Goal: Task Accomplishment & Management: Use online tool/utility

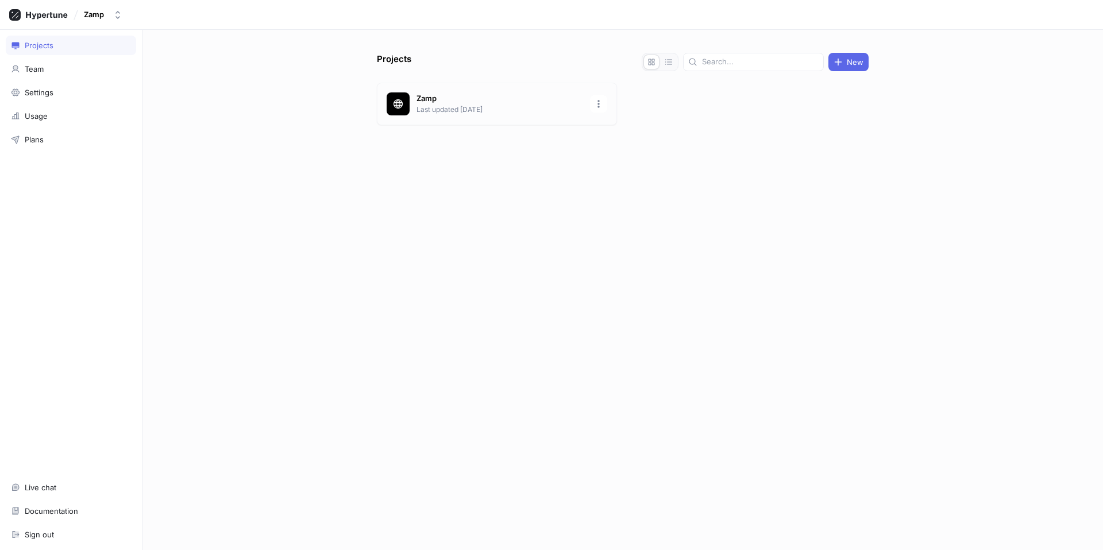
click at [450, 103] on p "Zamp" at bounding box center [499, 98] width 167 height 11
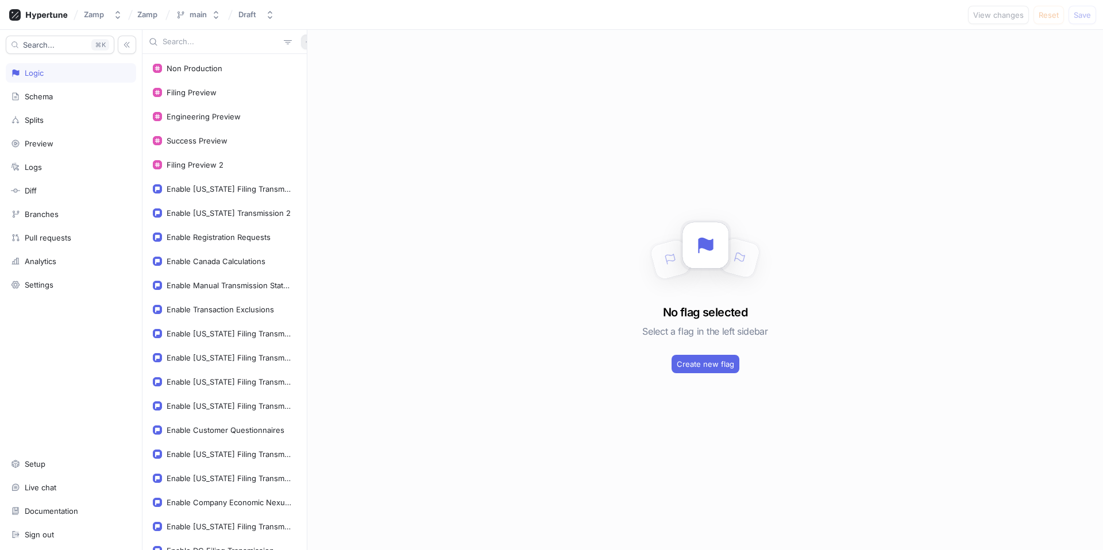
click at [305, 43] on icon "button" at bounding box center [308, 41] width 7 height 7
click at [329, 68] on div "Flag" at bounding box center [322, 65] width 68 height 20
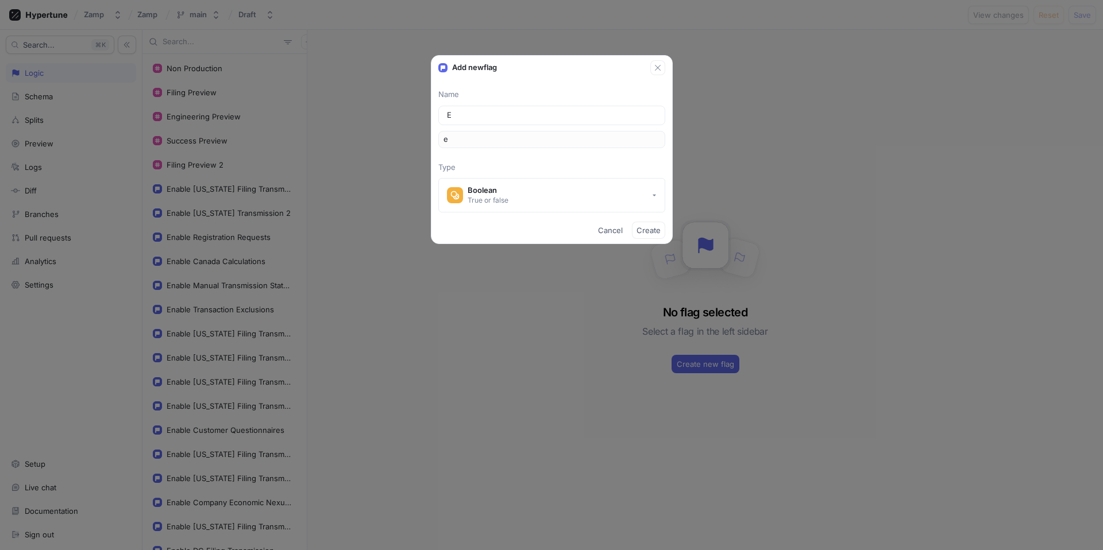
type input "En"
type input "en"
type input "Ena"
type input "ena"
type input "Enab"
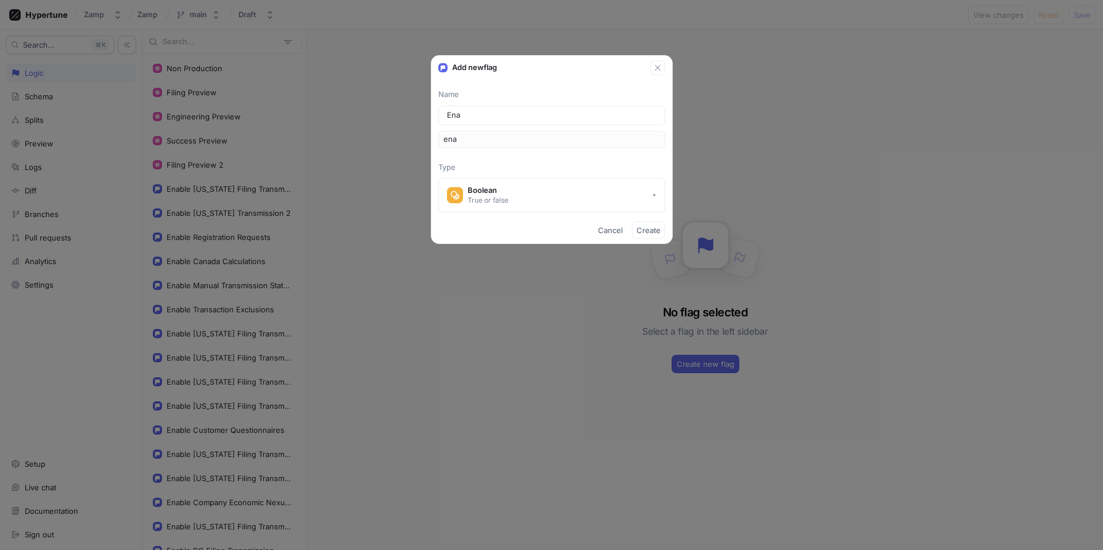
type input "enab"
type input "Enabl"
type input "enabl"
type input "Enable"
type input "enable"
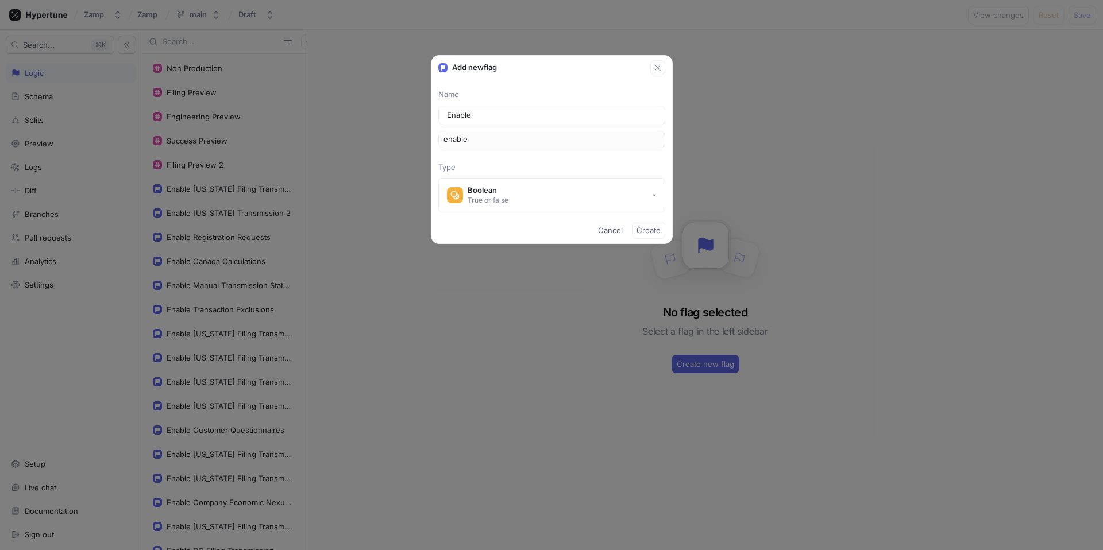
type input "Enable F"
type input "enableF"
type input "Enable Fi"
type input "enableFi"
type input "Enable Fil"
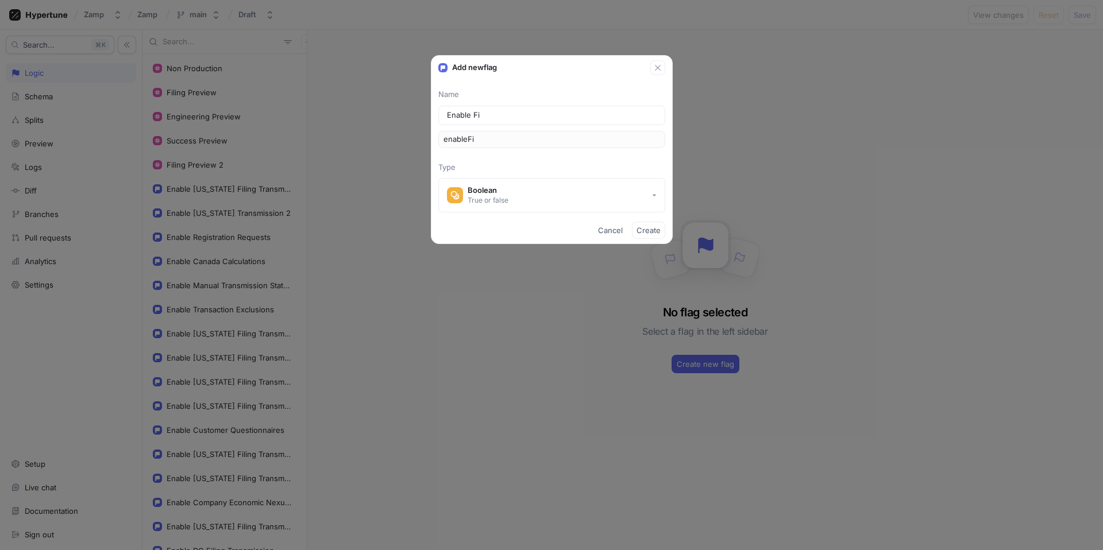
type input "enableFil"
type input "Enable Fili"
type input "enableFili"
type input "Enable Filin"
type input "enableFilin"
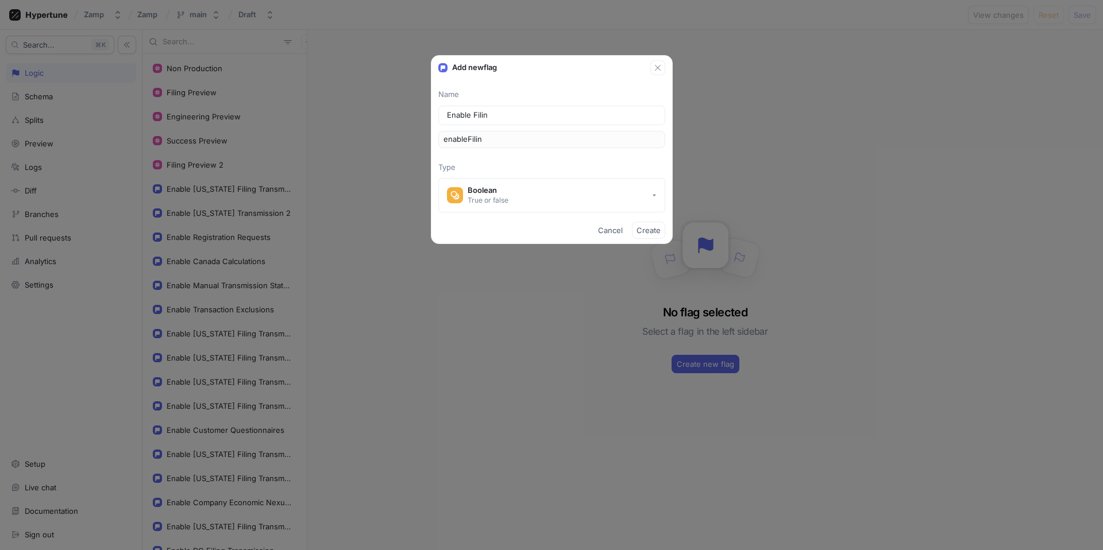
type input "Enable Filing"
type input "enableFiling"
type input "Enable Filing T"
type input "enableFilingT"
type input "Enable Filing Tr"
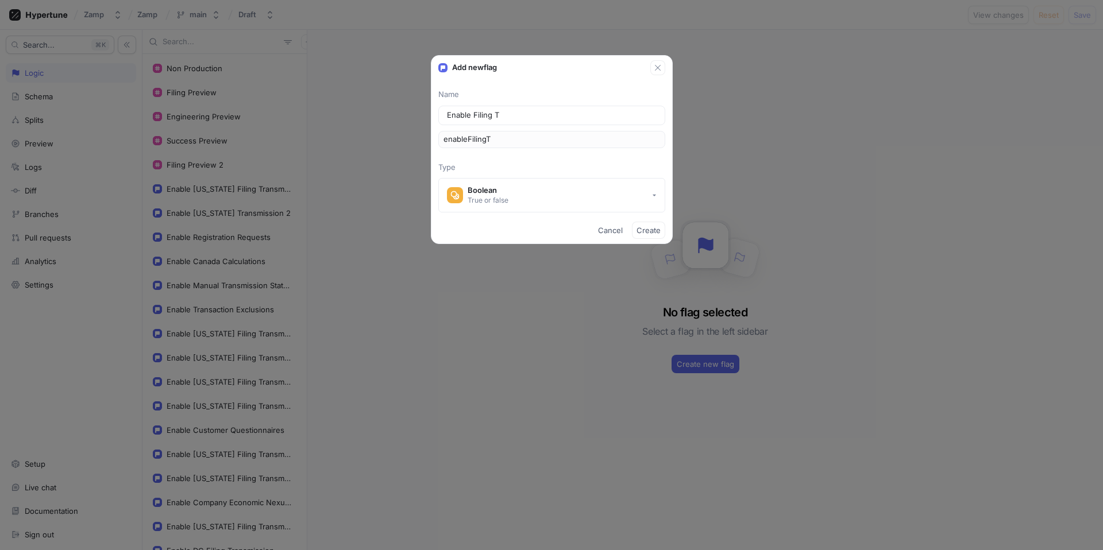
type input "enableFilingTr"
type input "Enable Filing Tra"
type input "enableFilingTra"
type input "Enable Filing [PERSON_NAME]"
type input "enableFilingTran"
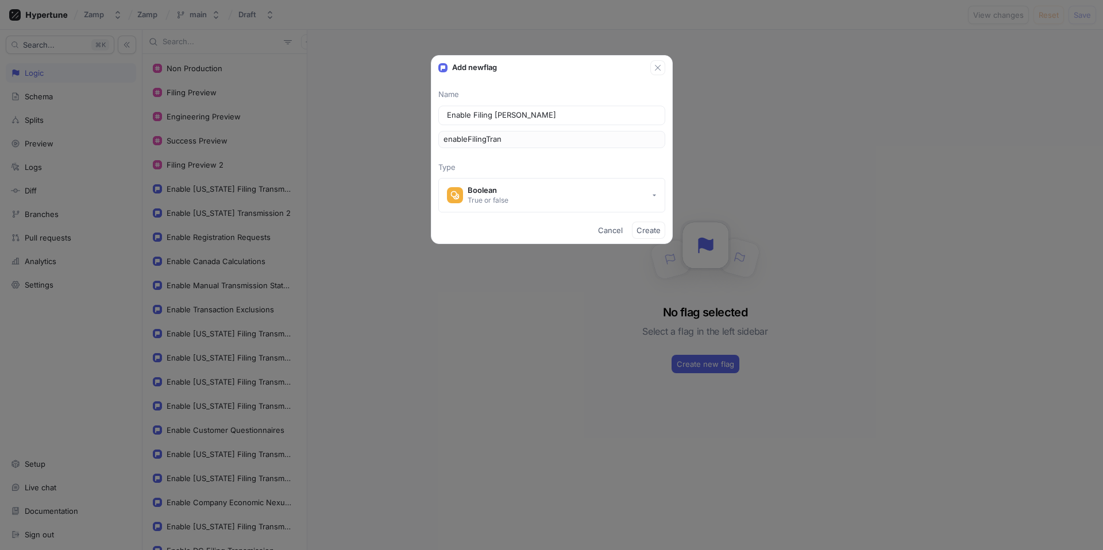
type input "Enable Filing Trans"
type input "enableFilingTrans"
type input "Enable Filing Transm"
type input "enableFilingTransm"
type input "Enable Filing Transmi"
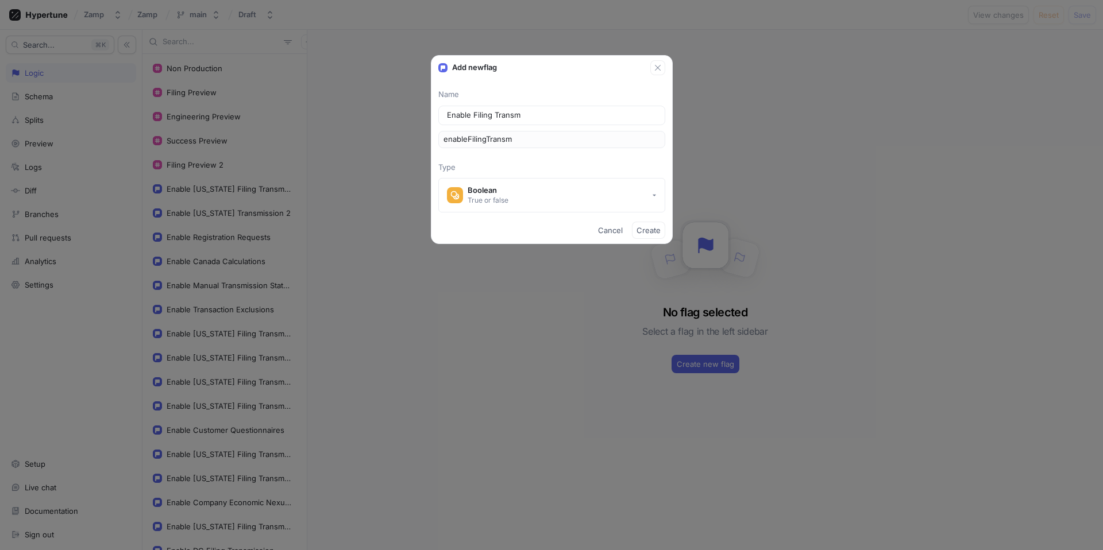
type input "enableFilingTransmi"
type input "Enable Filing Transmis"
type input "enableFilingTransmis"
type input "Enable Filing Transmiss"
type input "enableFilingTransmiss"
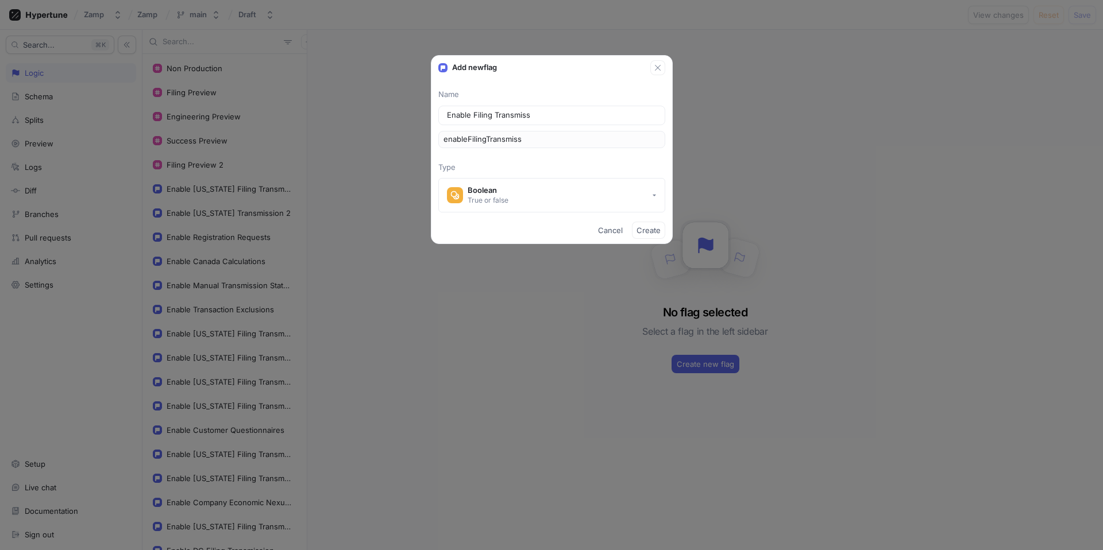
type input "Enable Filing Transmissi"
type input "enableFilingTransmissi"
type input "Enable Filing Transmissio"
type input "enableFilingTransmissio"
type input "Enable Filing Transmission"
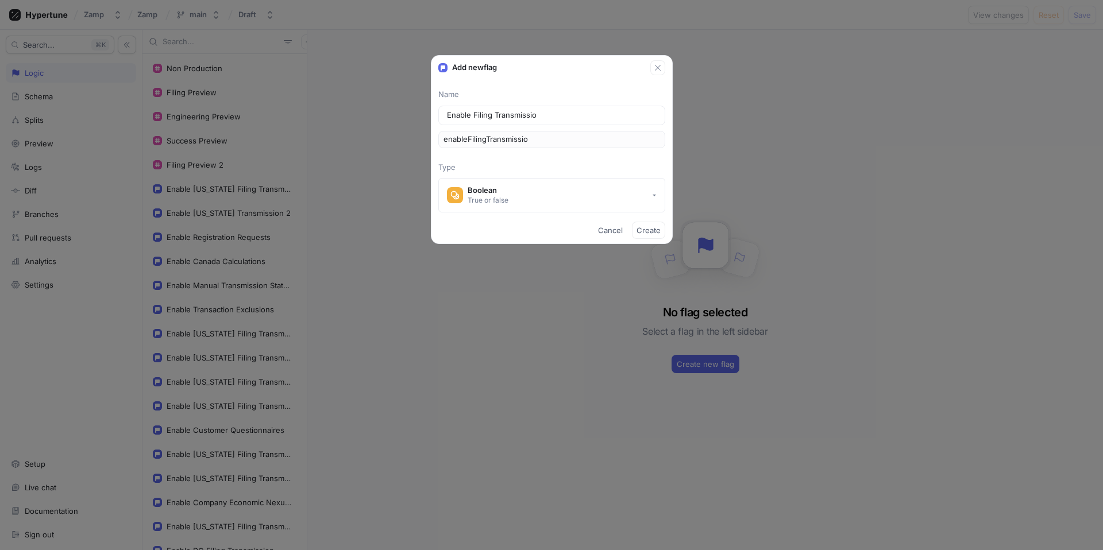
type input "enableFilingTransmission"
type input "Enable Filing Transmission D"
type input "enableFilingTransmissionD"
type input "Enable Filing Transmission Di"
type input "enableFilingTransmissionDi"
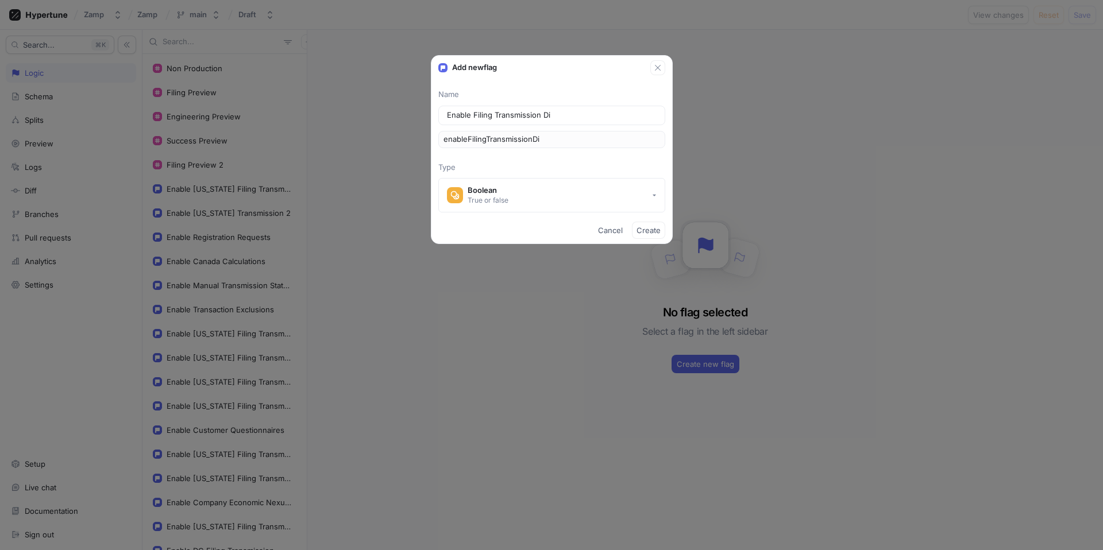
type input "Enable Filing Transmission Dis"
type input "enableFilingTransmissionDis"
type input "Enable Filing Transmission Disa"
type input "enableFilingTransmissionDisa"
type input "Enable Filing Transmission Disab"
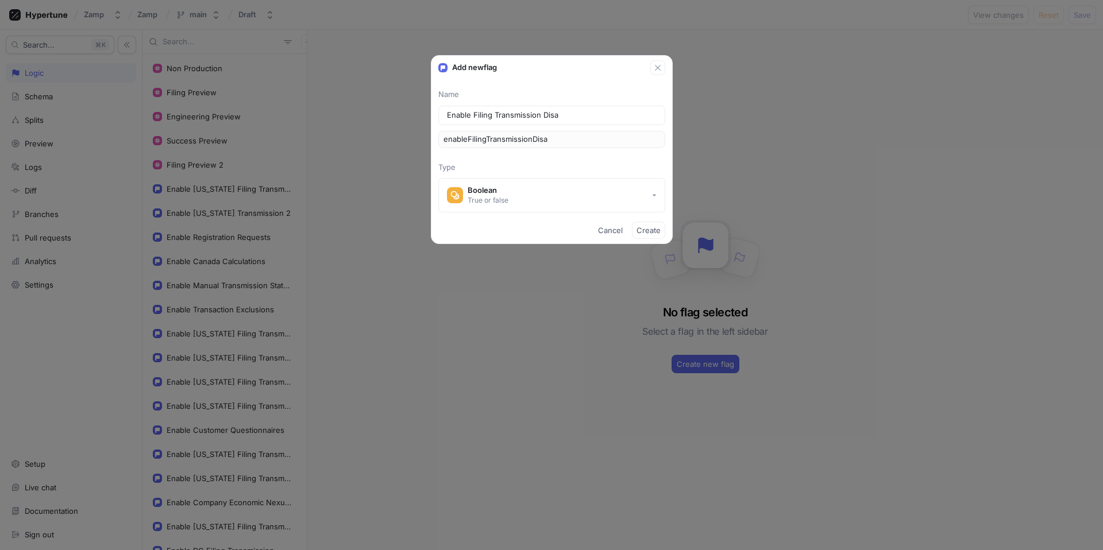
type input "enableFilingTransmissionDisab"
type input "Enable Filing Transmission Disabl"
type input "enableFilingTransmissionDisabl"
type input "Enable Filing Transmission Disable"
type input "enableFilingTransmissionDisable"
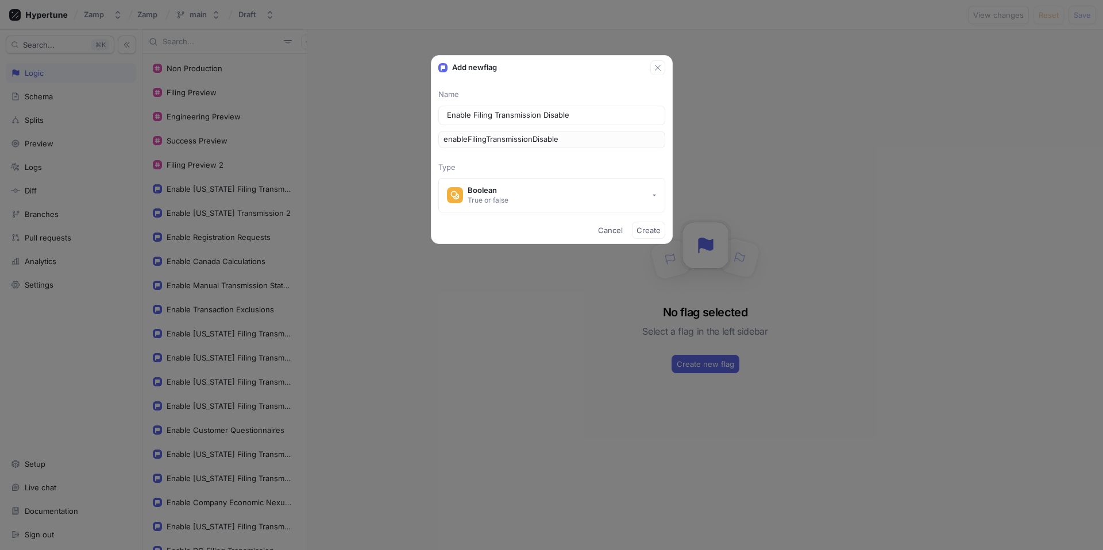
type input "Enable Filing Transmission Disable G"
type input "enableFilingTransmissionDisableG"
type input "Enable Filing Transmission Disable Gi"
type input "enableFilingTransmissionDisableGi"
type input "Enable Filing Transmission Disable Giv"
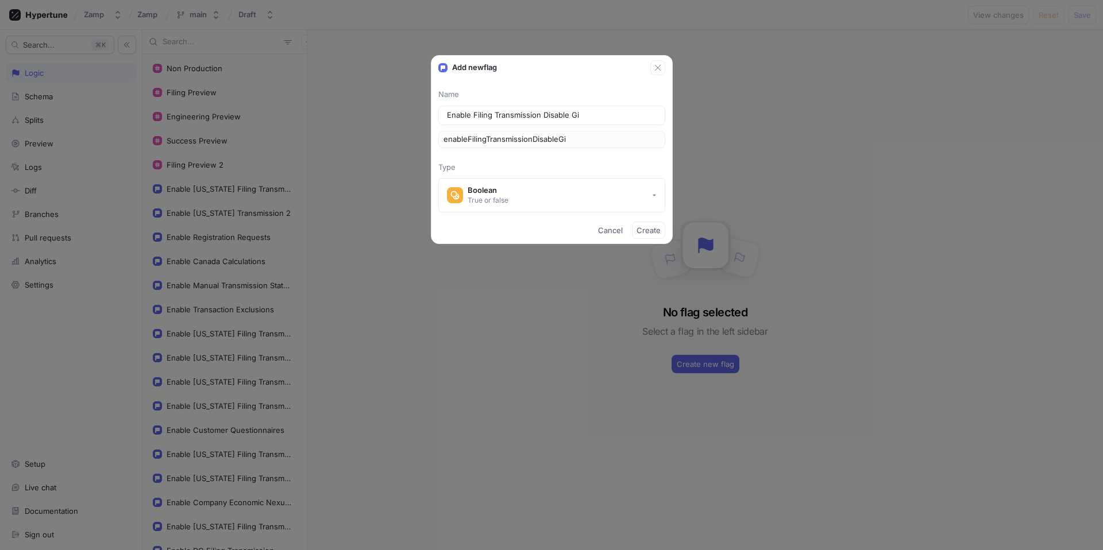
type input "enableFilingTransmissionDisableGiv"
type input "Enable Filing Transmission Disable Give"
type input "enableFilingTransmissionDisableGive"
type input "Enable Filing Transmission Disable Given"
type input "enableFilingTransmissionDisableGiven"
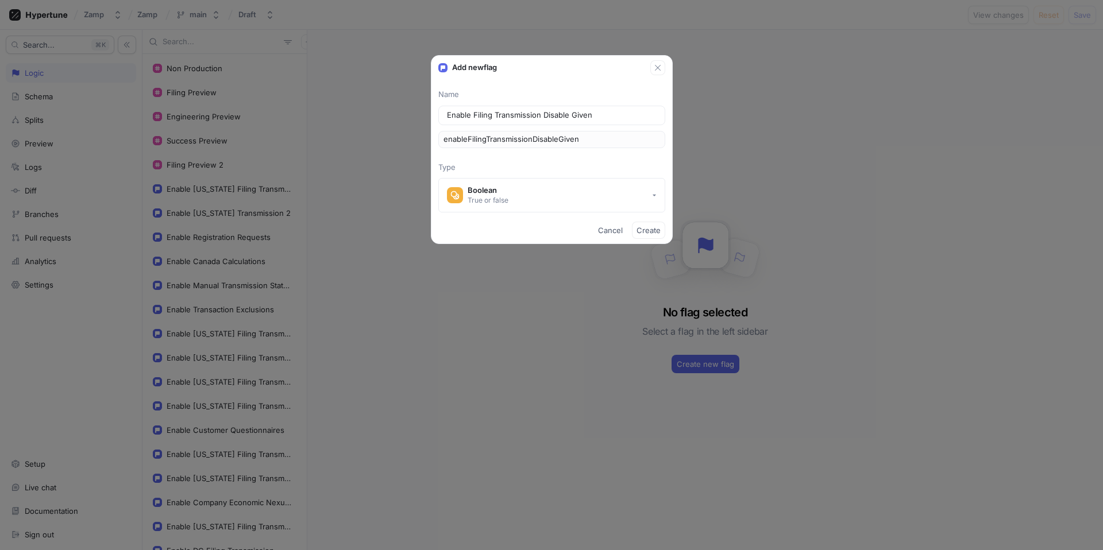
type input "Enable Filing Transmission Disable Give"
type input "enableFilingTransmissionDisableGive"
type input "Enable Filing Transmission Disable Giv"
type input "enableFilingTransmissionDisableGiv"
type input "Enable Filing Transmission Disable Gi"
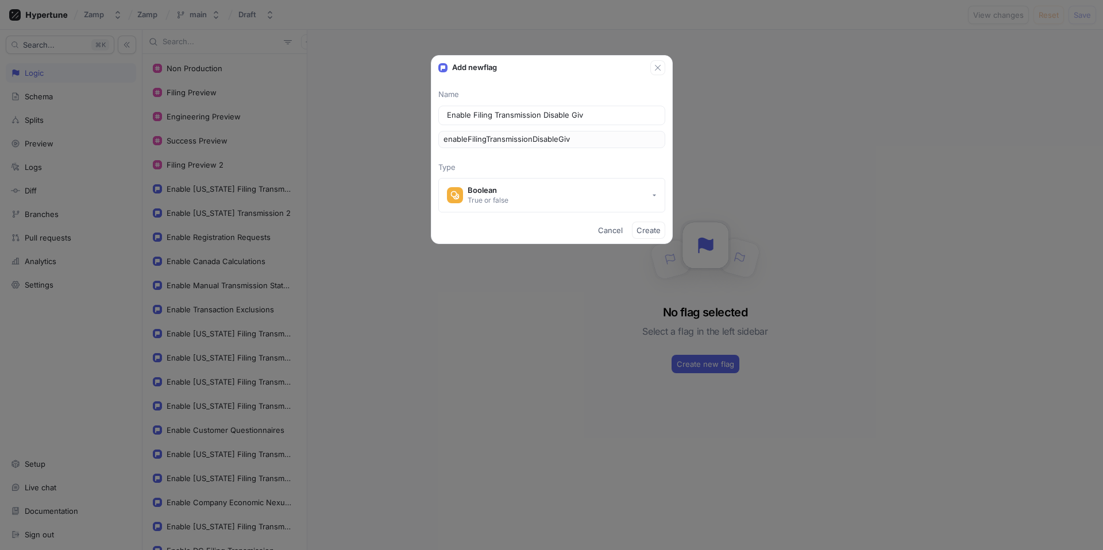
type input "enableFilingTransmissionDisableGi"
type input "Enable Filing Transmission Disable G"
type input "enableFilingTransmissionDisableG"
type input "Enable Filing Transmission Disable"
type input "enableFilingTransmissionDisable"
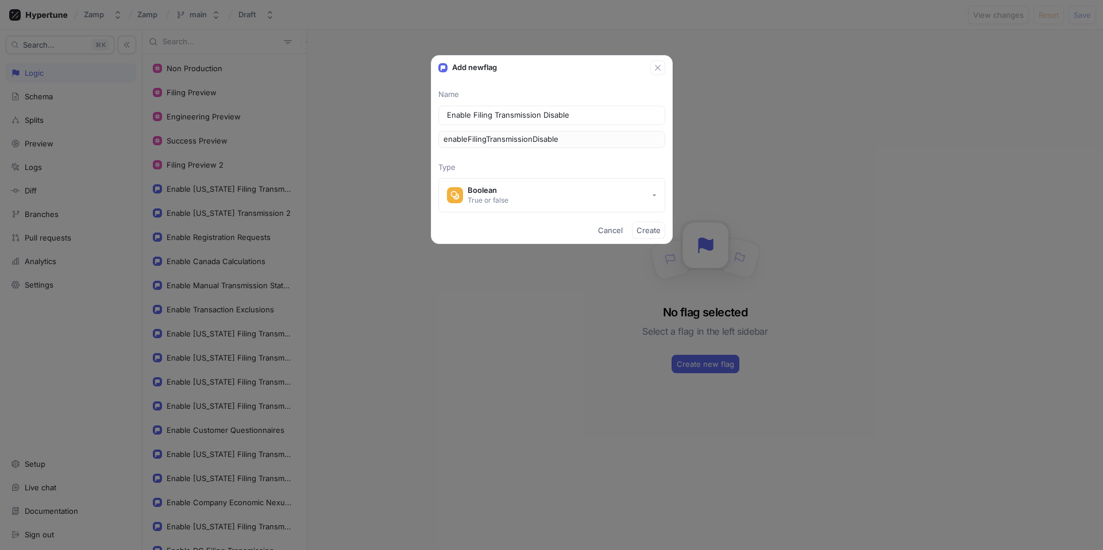
type input "Enable Filing Transmission Disabl"
type input "enableFilingTransmissionDisabl"
type input "Enable Filing Transmission Disab"
type input "enableFilingTransmissionDisab"
type input "Enable Filing Transmission Disa"
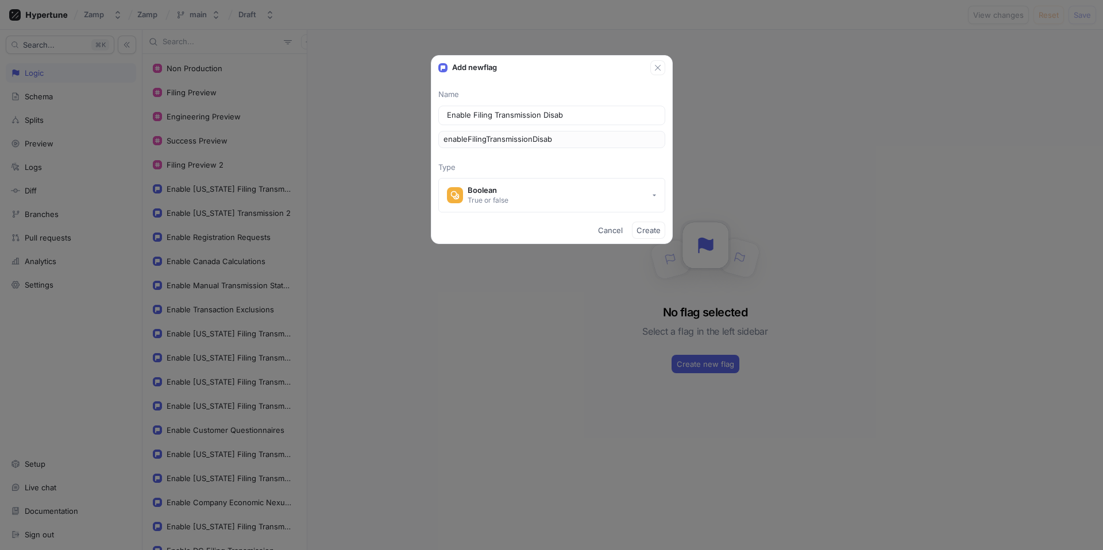
type input "enableFilingTransmissionDisa"
type input "Enable Filing Transmission Dis"
type input "enableFilingTransmissionDis"
type input "Enable Filing Transmission Di"
type input "enableFilingTransmissionDi"
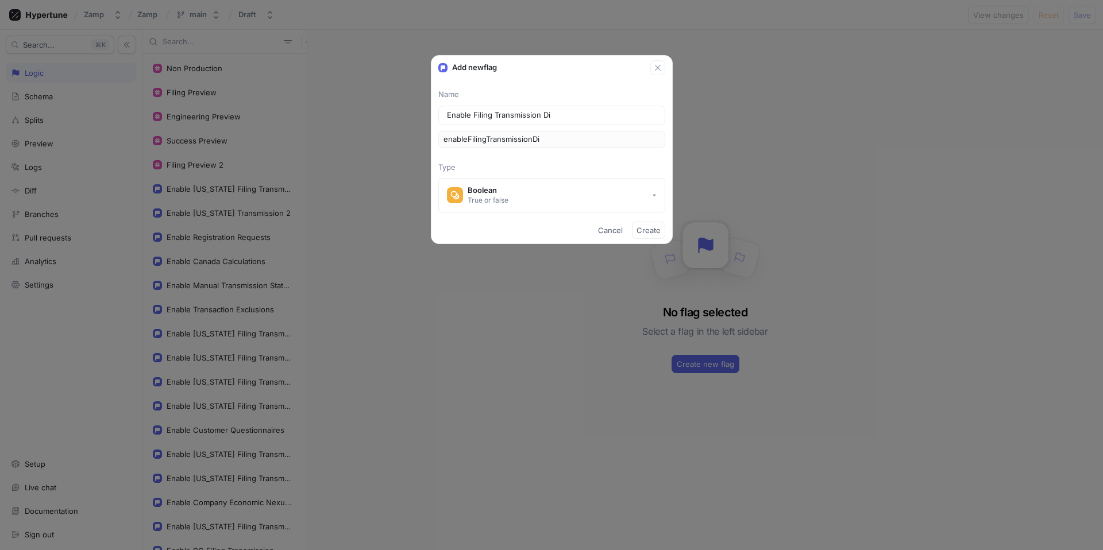
type input "Enable Filing Transmission D"
type input "enableFilingTransmissionD"
type input "Enable Filing Transmission"
type input "enableFilingTransmission"
type input "Enable Filing Transmissio"
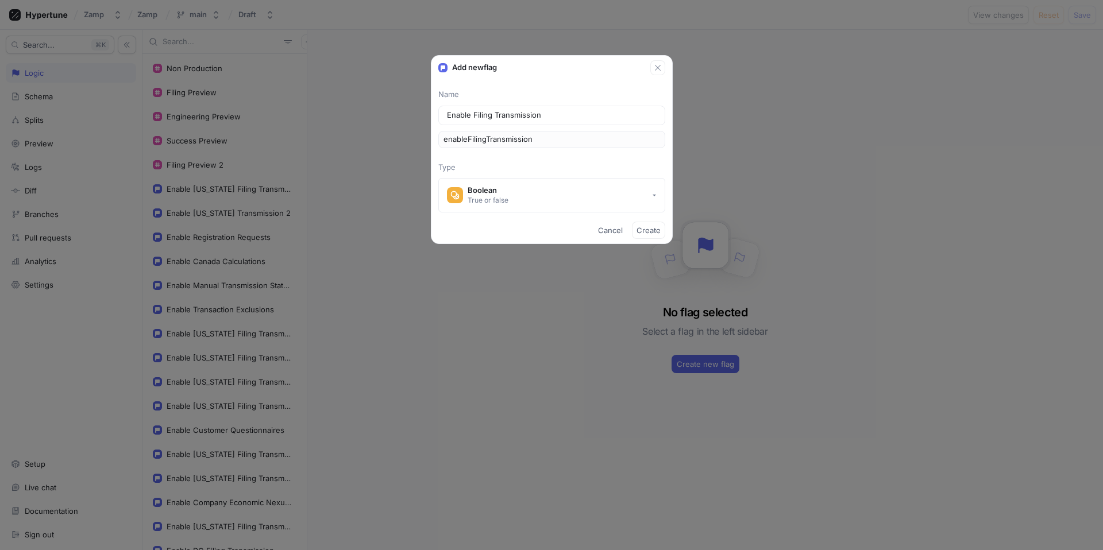
type input "enableFilingTransmissio"
type input "Enable Filing Transmissi"
type input "enableFilingTransmissi"
type input "Enable Filing Transmiss"
type input "enableFilingTransmiss"
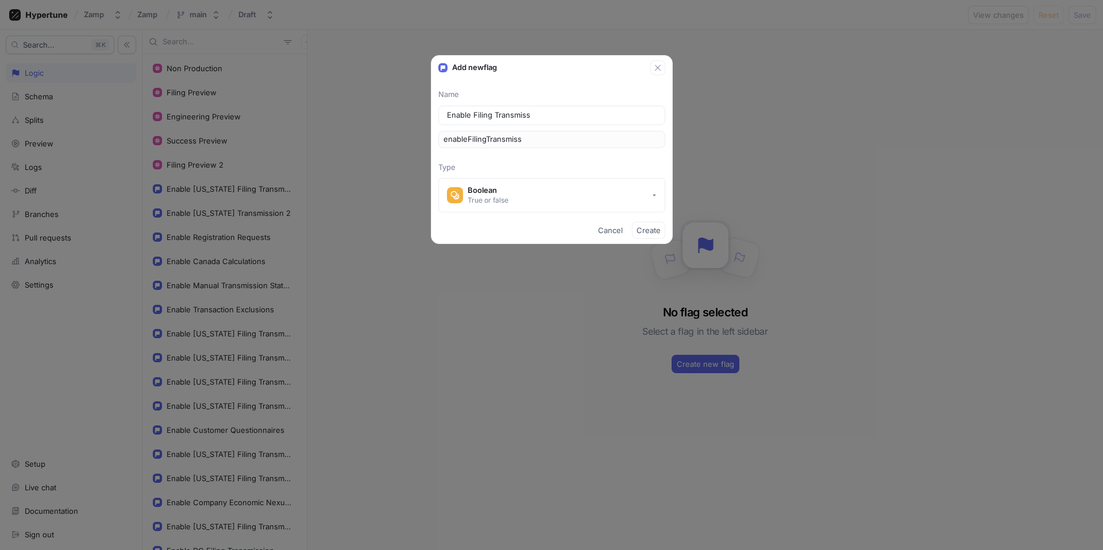
type input "Enable Filing Transmis"
type input "enableFilingTransmis"
type input "Enable Filing Transmi"
type input "enableFilingTransmi"
type input "Enable Filing Transm"
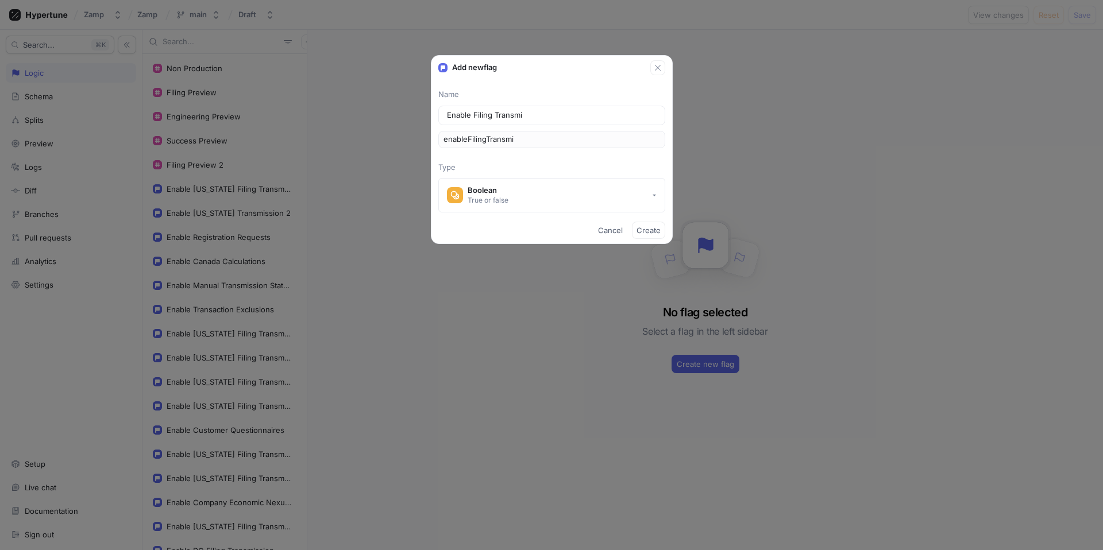
type input "enableFilingTransm"
type input "Enable Filing Trans"
type input "enableFilingTrans"
type input "Enable Filing [PERSON_NAME]"
type input "enableFilingTran"
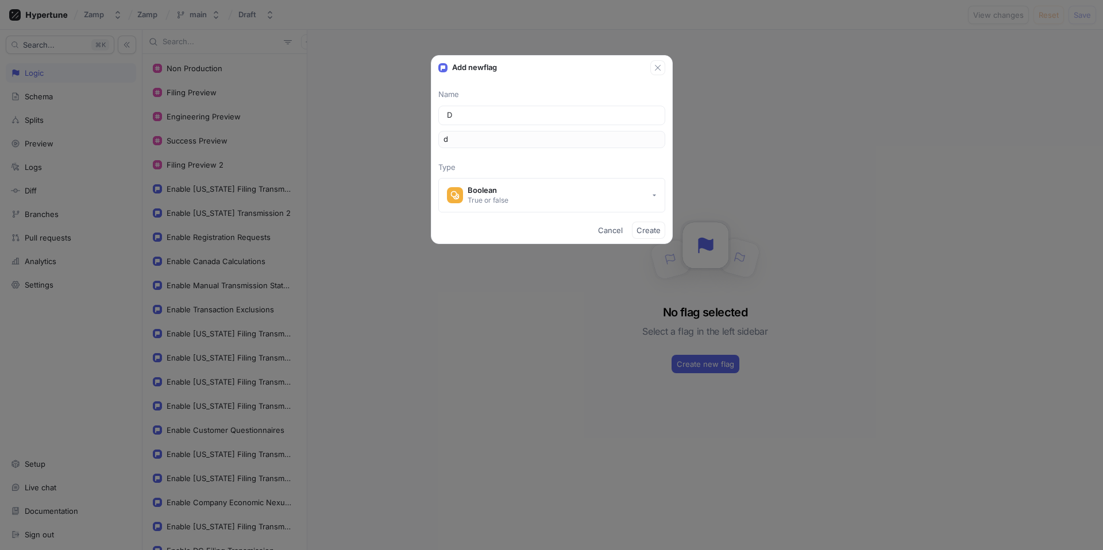
type input "Di"
type input "di"
type input "Dis"
type input "dis"
type input "Disa"
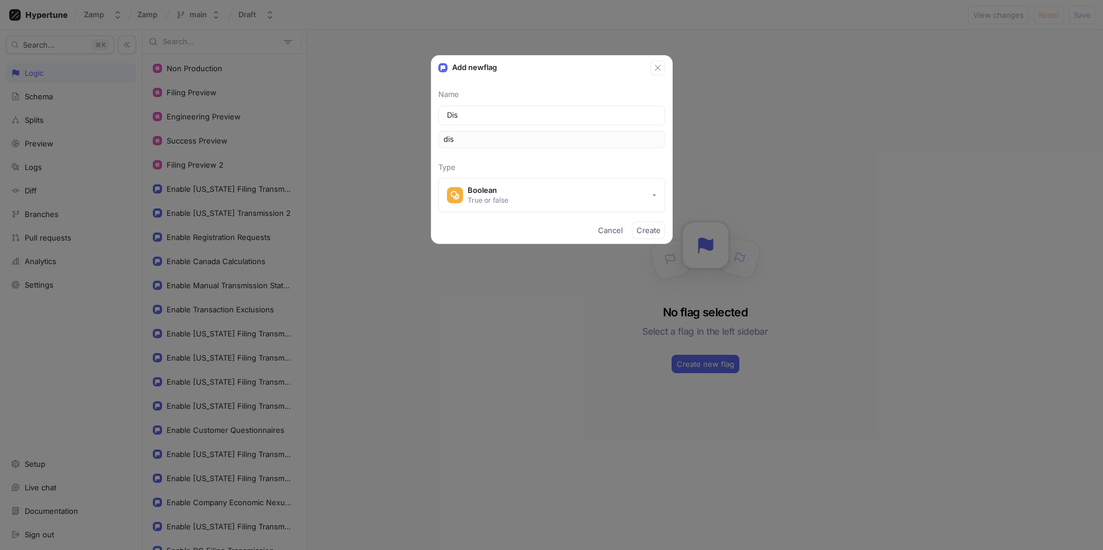
type input "disa"
type input "Disab"
type input "disab"
type input "Disabl"
type input "disabl"
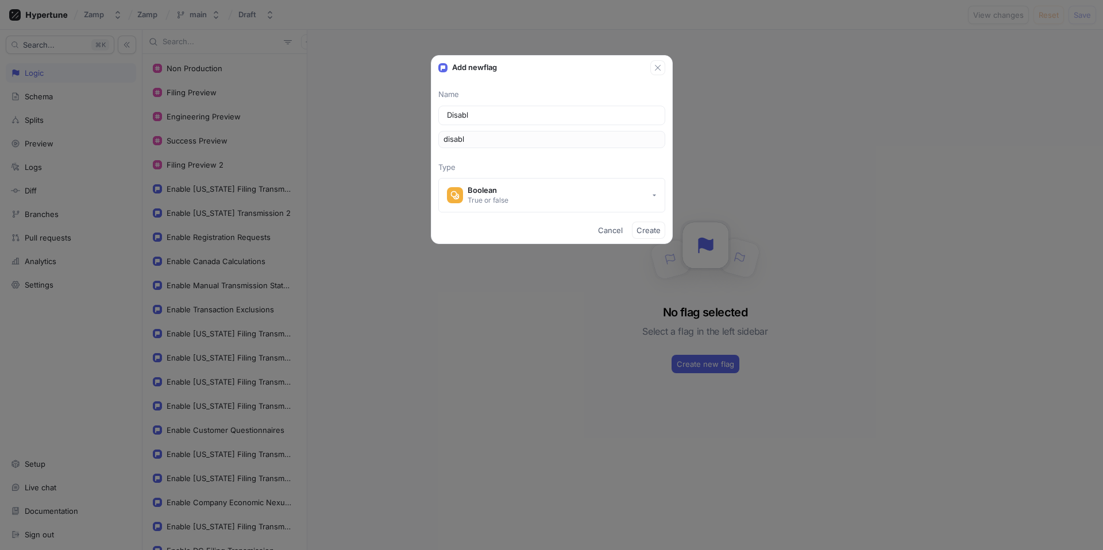
type input "Disable"
type input "disable"
type input "Disable F"
type input "disableF"
type input "Disable Fi"
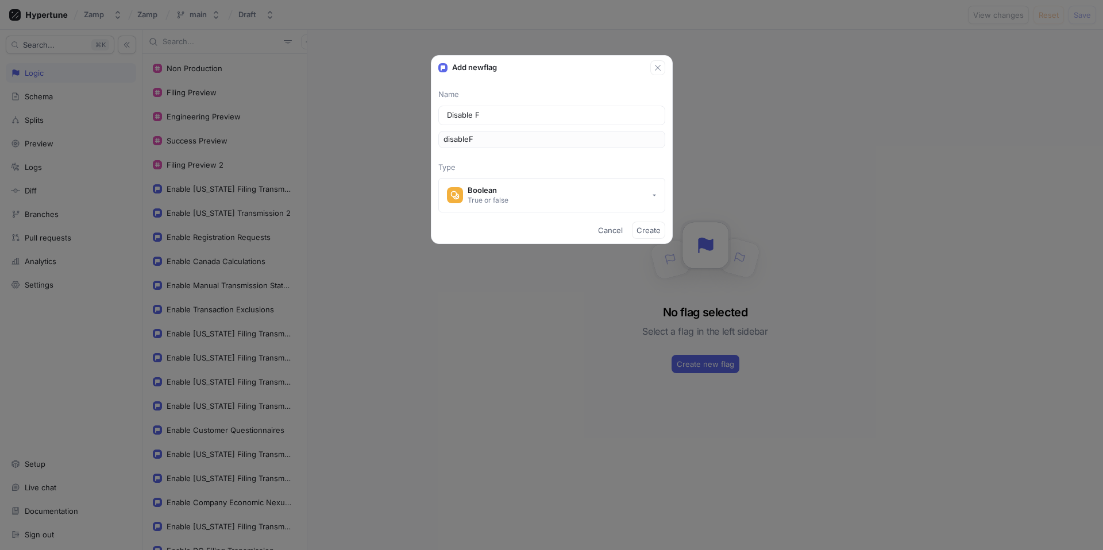
type input "disableFi"
type input "Disable Fil"
type input "disableFil"
type input "Disable Fili"
type input "disableFili"
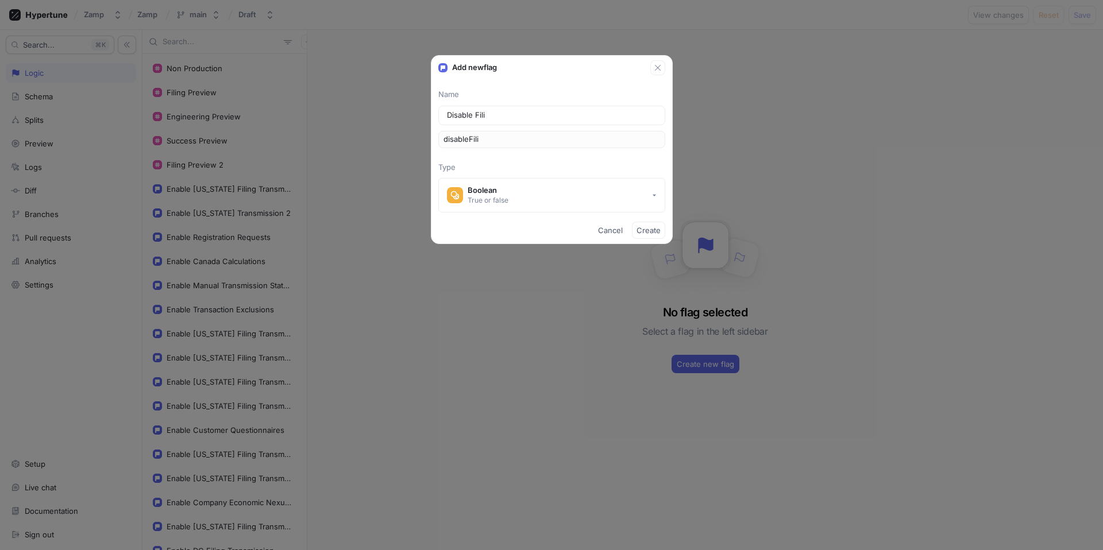
type input "Disable Filin"
type input "disableFilin"
type input "Disable Filing"
type input "disableFiling"
type input "Disable Filing T"
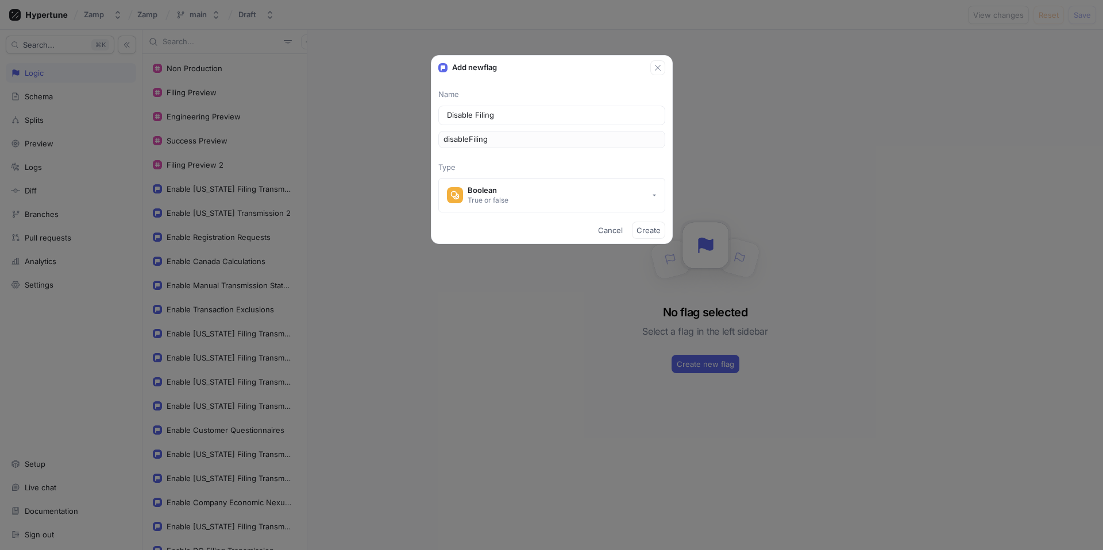
type input "disableFilingT"
type input "Disable Filing Tr"
type input "disableFilingTr"
type input "Disable Filing Tra"
type input "disableFilingTra"
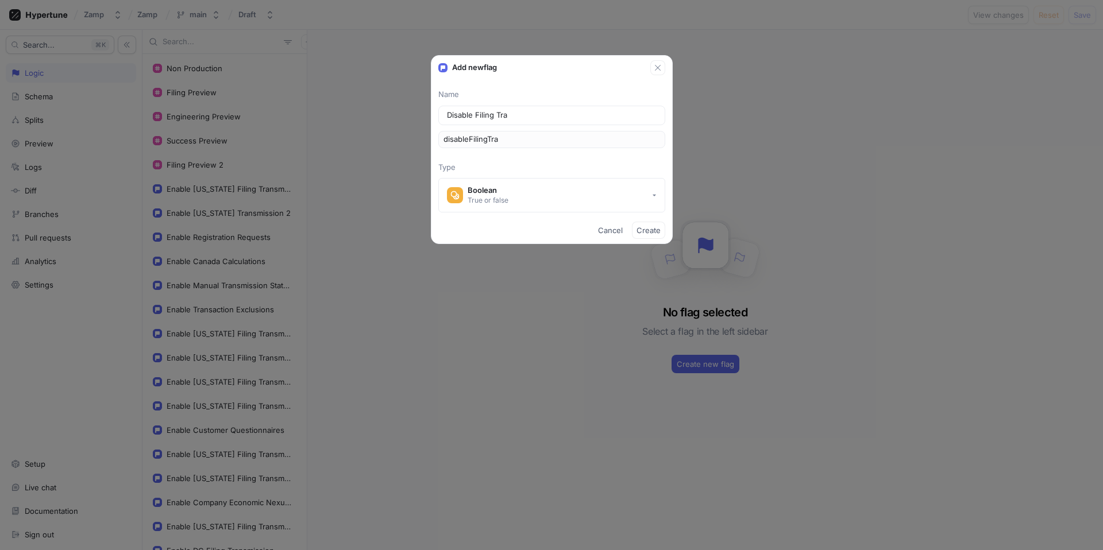
type input "Disable Filing [PERSON_NAME]"
type input "disableFilingTran"
type input "Disable Filing Trans"
type input "disableFilingTrans"
type input "Disable Filing Transm"
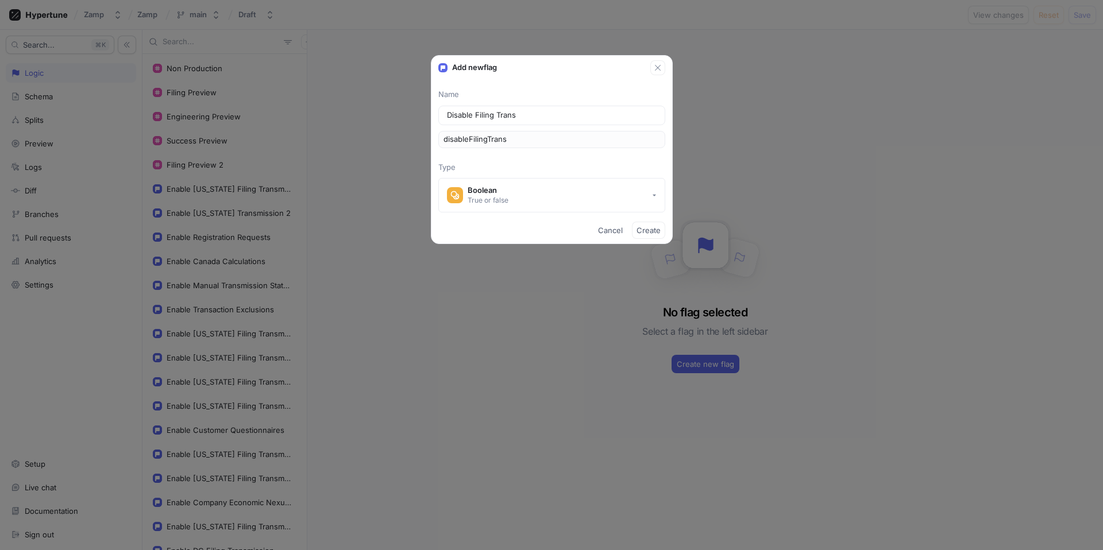
type input "disableFilingTransm"
type input "Disable Filing Transmi"
type input "disableFilingTransmi"
type input "Disable Filing Transmis"
type input "disableFilingTransmis"
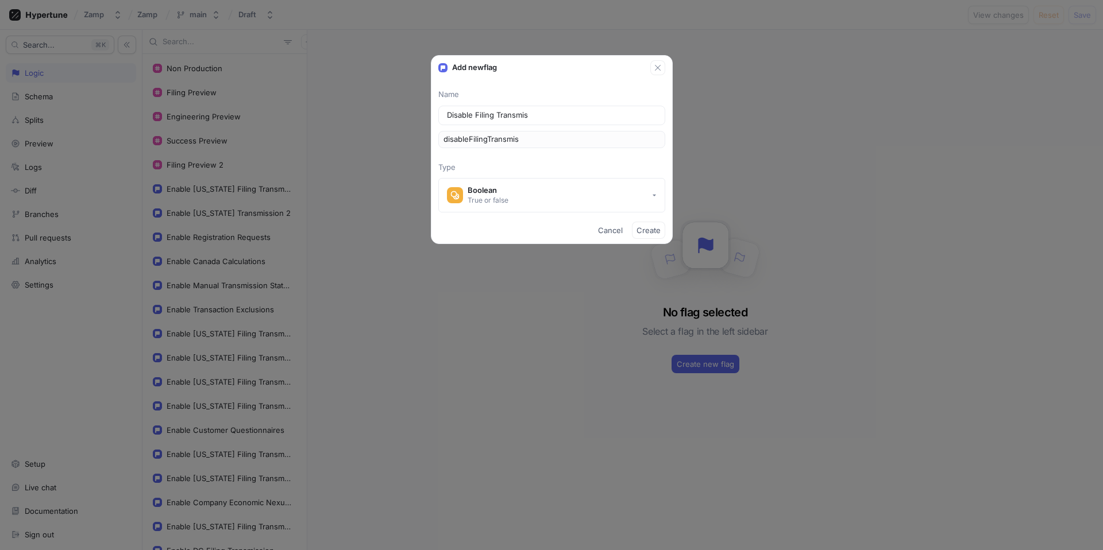
type input "Disable Filing Transmiss"
type input "disableFilingTransmiss"
type input "Disable Filing Transmissi"
type input "disableFilingTransmissi"
type input "Disable Filing Transmissio"
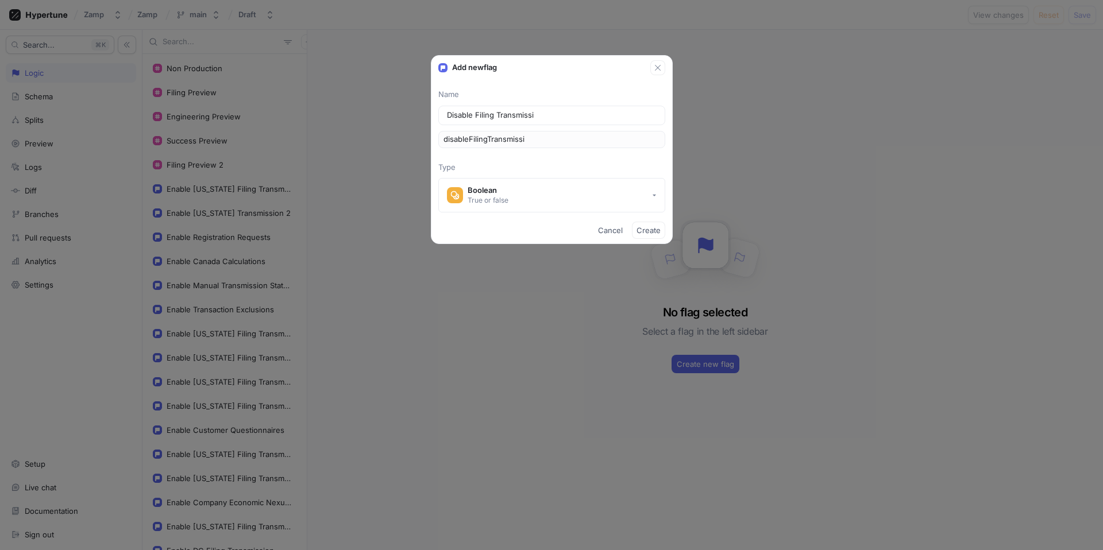
type input "disableFilingTransmissio"
type input "Disable Filing Transmission"
type input "disableFilingTransmission"
type input "Disable Filing Transmissions"
type input "disableFilingTransmissions"
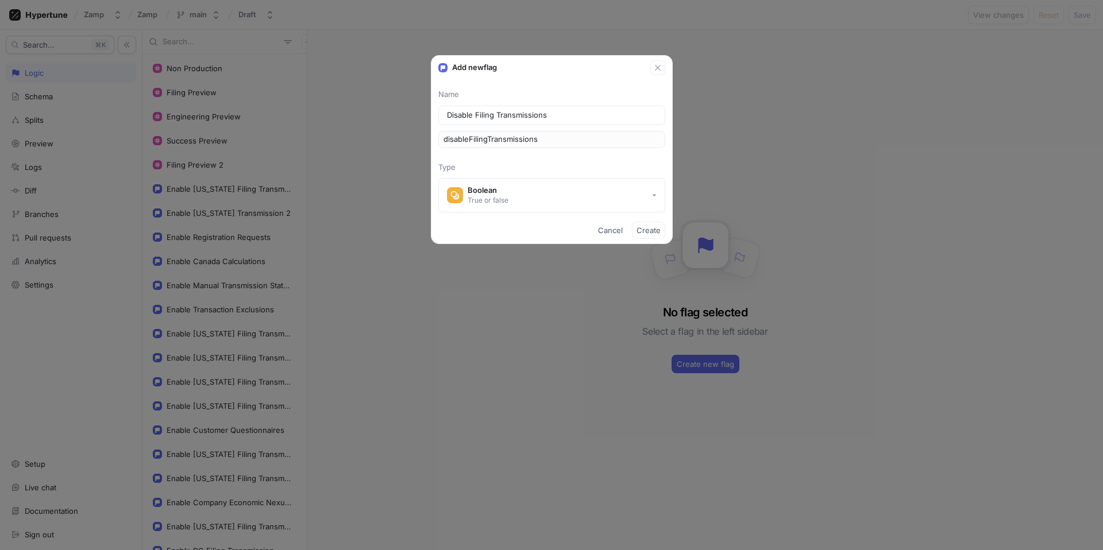
type input "Disable Filing Transmissions f"
type input "disableFilingTransmissionsF"
type input "Disable Filing Transmissions fo"
type input "disableFilingTransmissionsFo"
type input "Disable Filing Transmissions for"
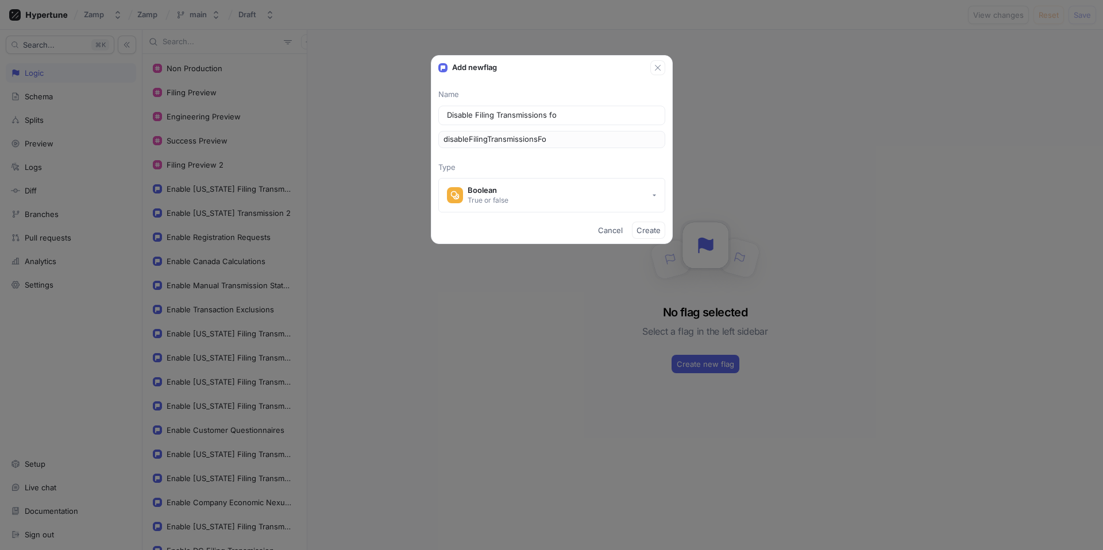
type input "disableFilingTransmissionsFor"
type input "Disable Filing Transmissions fo"
type input "disableFilingTransmissionsFo"
type input "Disable Filing Transmissions f"
type input "disableFilingTransmissionsF"
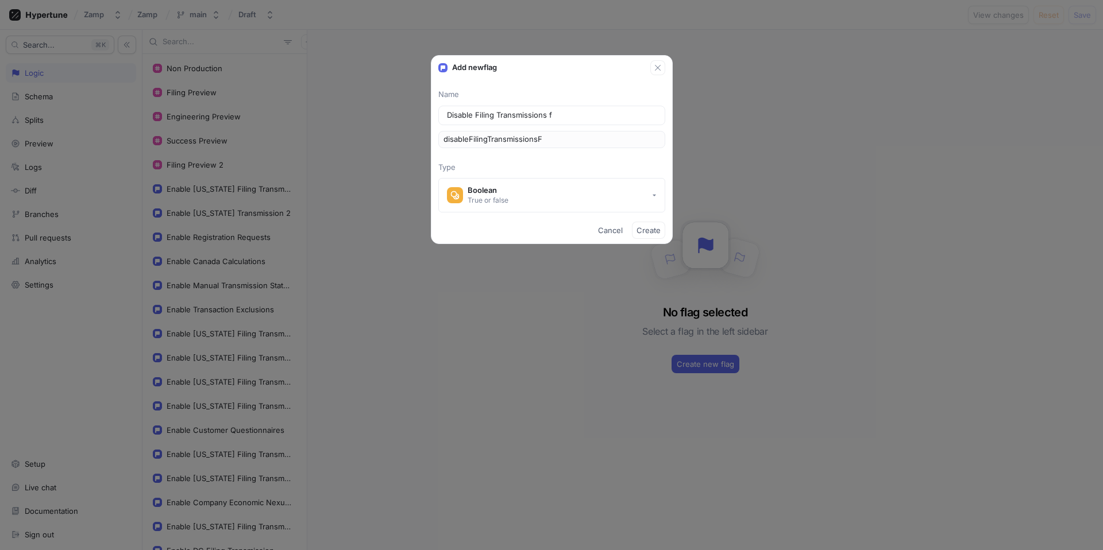
type input "Disable Filing Transmissions"
type input "disableFilingTransmissions"
type input "Disable Filing Transmissions F"
type input "disableFilingTransmissionsF"
type input "Disable Filing Transmissions Fo"
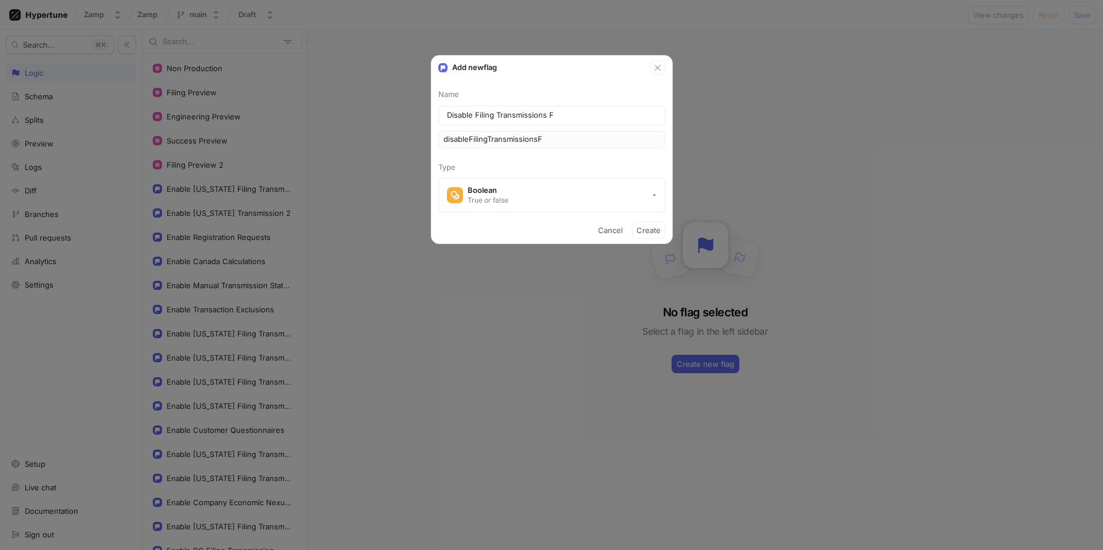
type input "disableFilingTransmissionsFo"
type input "Disable Filing Transmissions For"
type input "disableFilingTransmissionsFor"
type input "Disable Filing Transmissions For F"
type input "disableFilingTransmissionsForF"
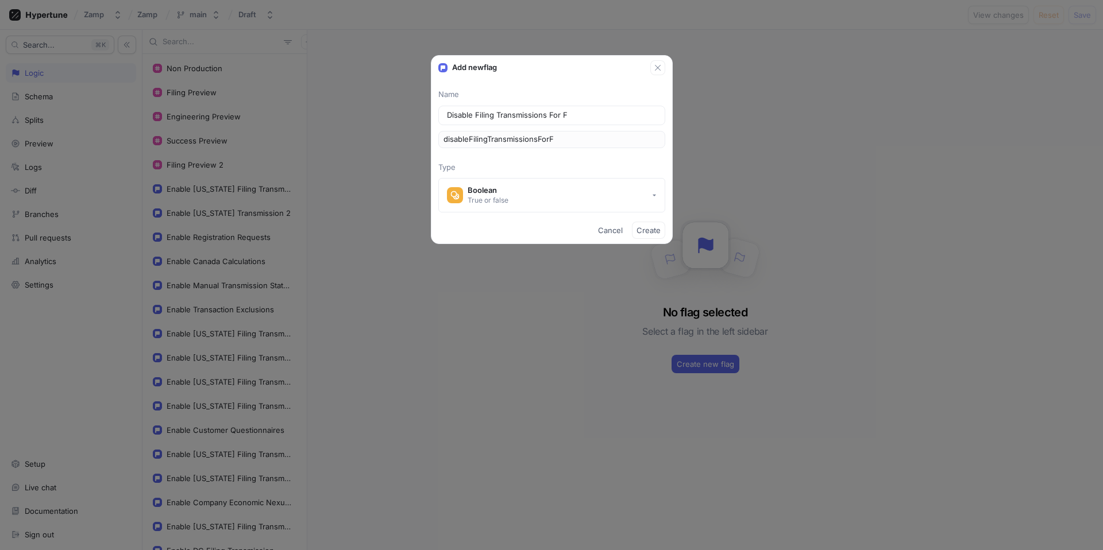
type input "Disable Filing Transmissions For Fa"
type input "disableFilingTransmissionsForFa"
type input "Disable Filing Transmissions For Fai"
type input "disableFilingTransmissionsForFai"
type input "Disable Filing Transmissions For Fail"
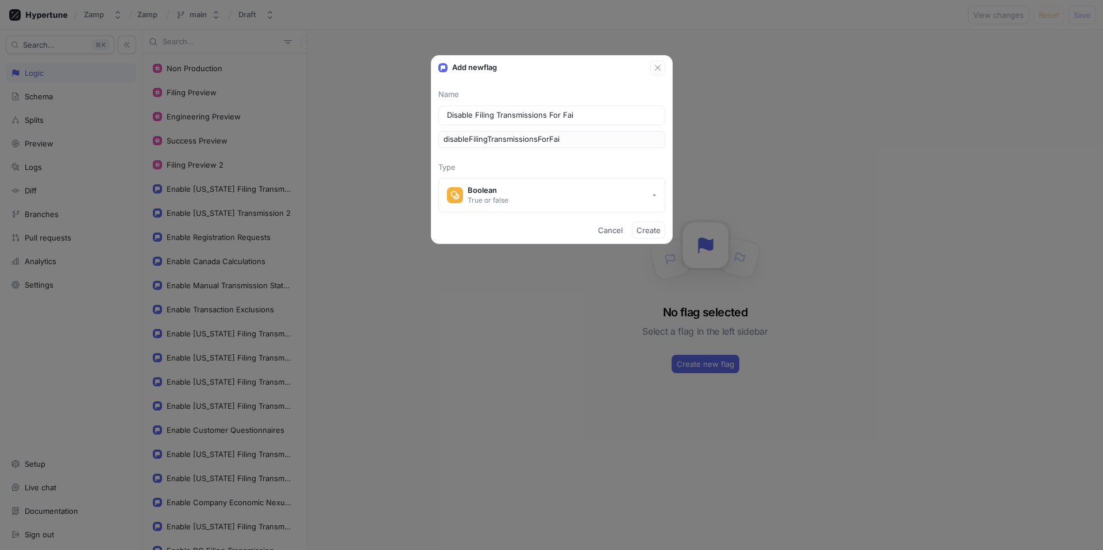
type input "disableFilingTransmissionsForFail"
type input "Disable Filing Transmissions For [PERSON_NAME]"
type input "disableFilingTransmissionsForFaile"
type input "Disable Filing Transmissions For Failed"
type input "disableFilingTransmissionsForFailed"
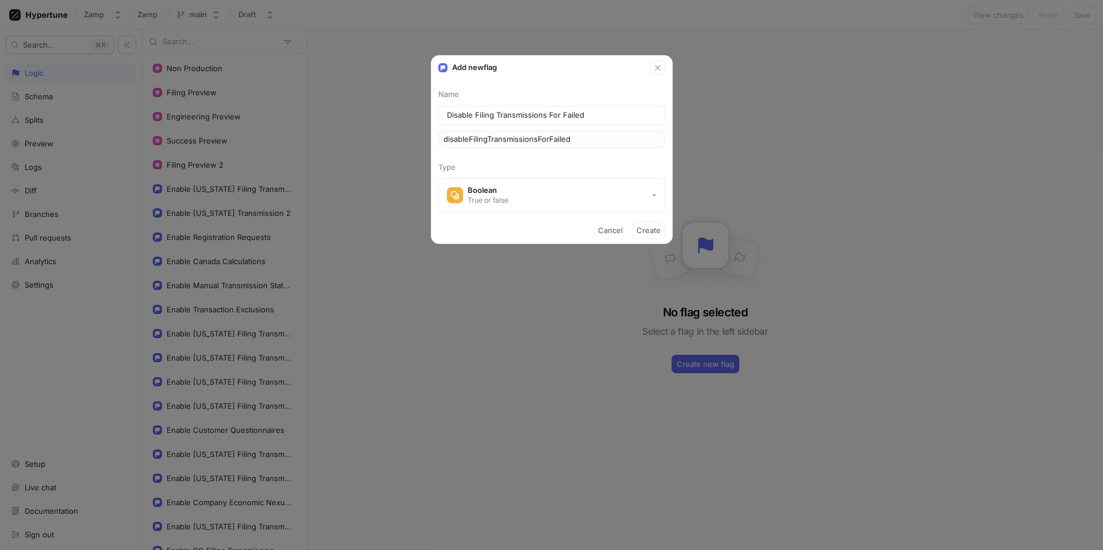
type input "Disable Filing Transmissions For Failed V"
type input "disableFilingTransmissionsForFailedV"
type input "Disable Filing Transmissions For Failed Va"
type input "disableFilingTransmissionsForFailedVa"
type input "Disable Filing Transmissions For Failed Val"
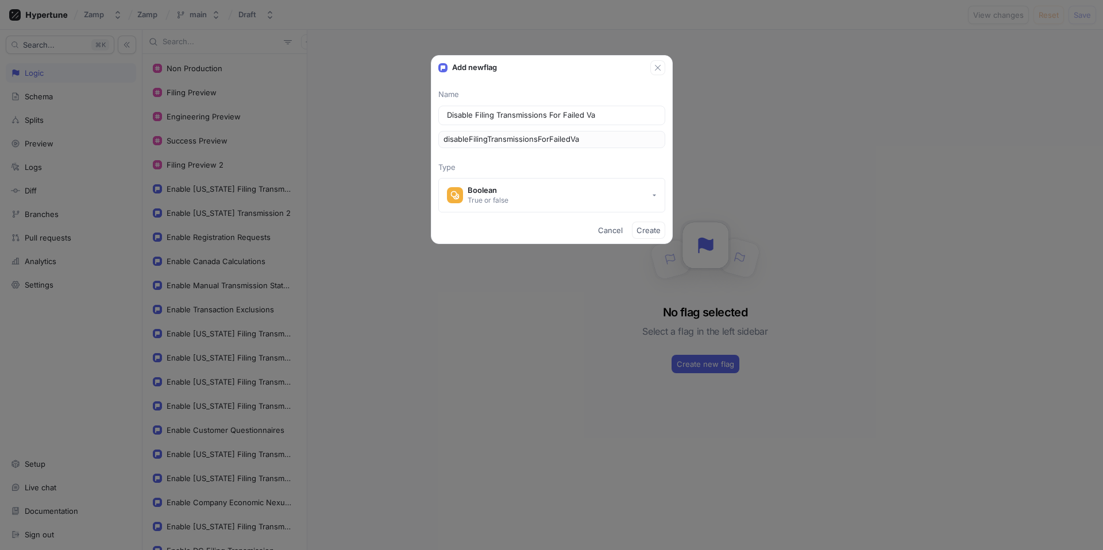
type input "disableFilingTransmissionsForFailedVal"
type input "Disable Filing Transmissions For Failed Vali"
type input "disableFilingTransmissionsForFailedVali"
type input "Disable Filing Transmissions For Failed Valid"
type input "disableFilingTransmissionsForFailedValid"
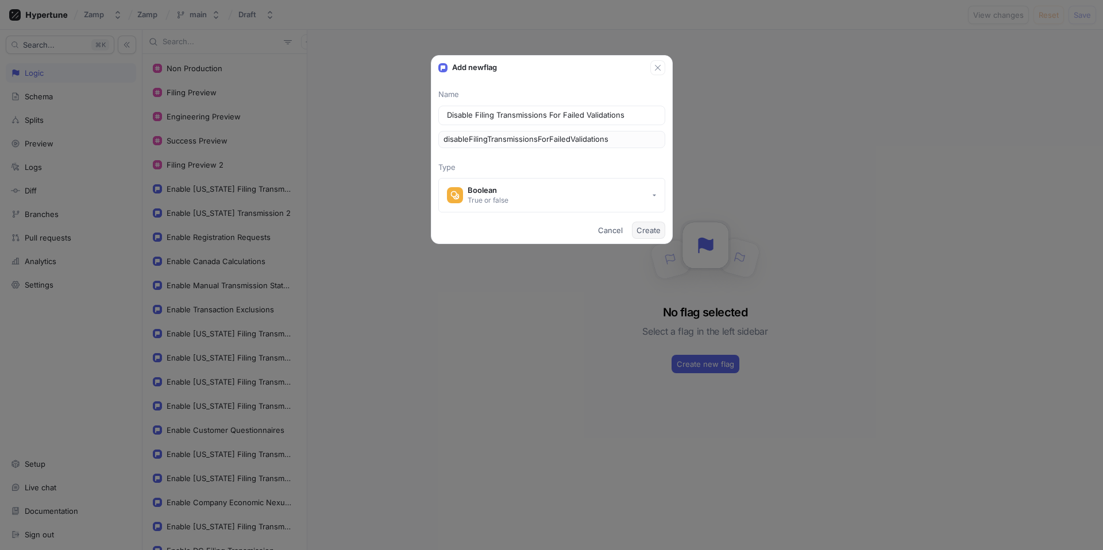
click at [653, 227] on span "Create" at bounding box center [649, 230] width 24 height 7
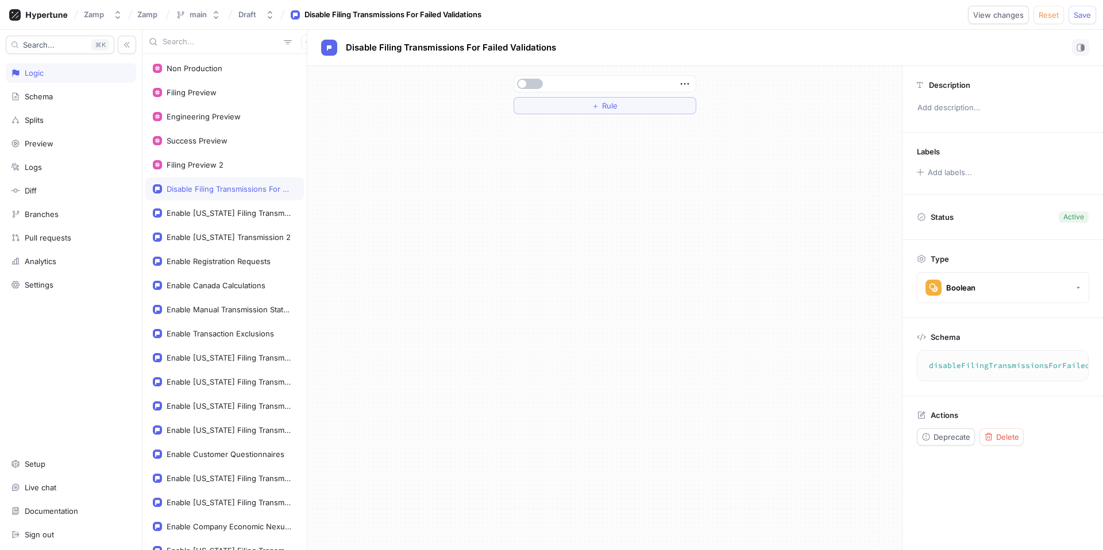
click at [614, 119] on div "＋ Rule" at bounding box center [604, 94] width 201 height 57
click at [618, 109] on button "＋ Rule" at bounding box center [605, 105] width 183 height 17
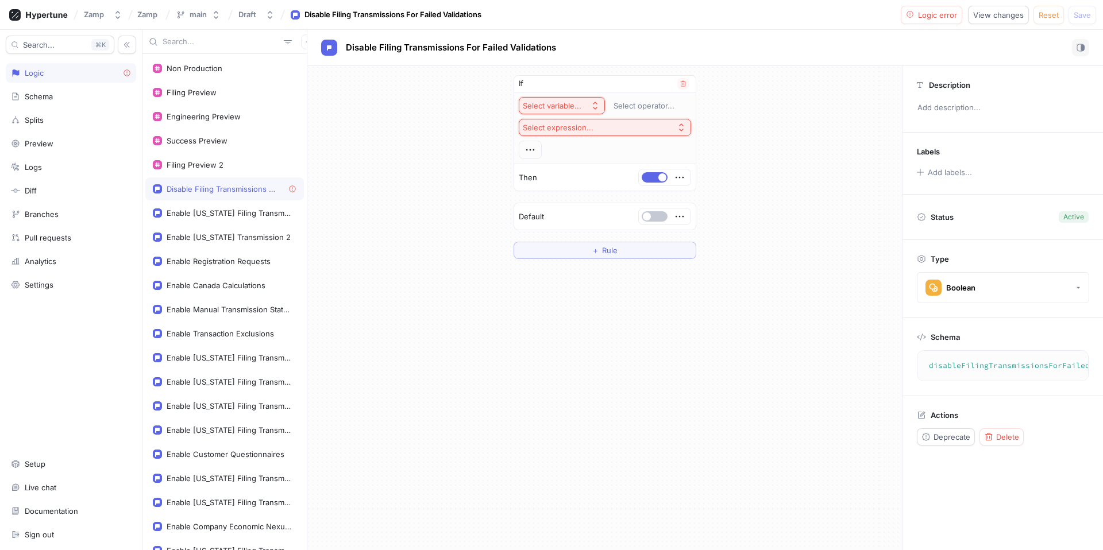
click at [613, 134] on button "Select expression..." at bounding box center [605, 127] width 172 height 17
click at [605, 123] on button "Select expression..." at bounding box center [605, 127] width 172 height 17
click at [579, 134] on button "Select expression..." at bounding box center [605, 127] width 172 height 17
click at [571, 105] on div "Select variable..." at bounding box center [552, 106] width 59 height 10
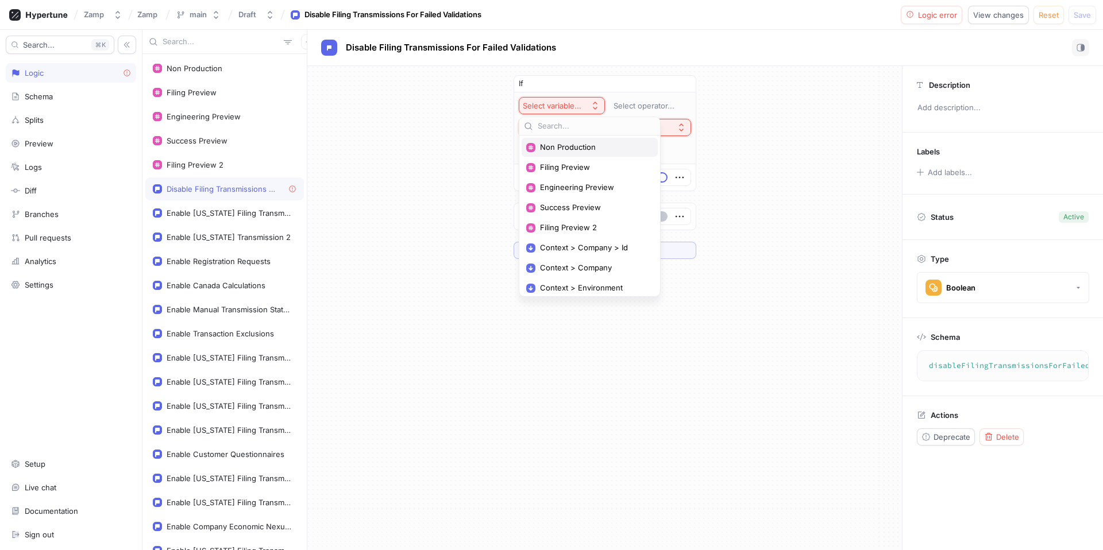
click at [587, 153] on div "Non Production" at bounding box center [590, 147] width 136 height 19
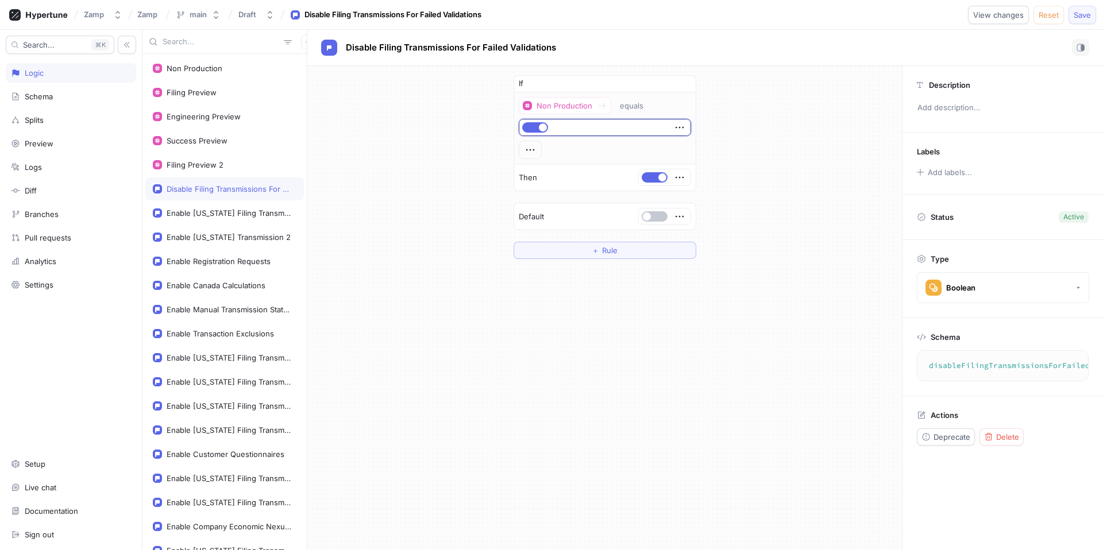
click at [1081, 18] on span "Save" at bounding box center [1082, 14] width 17 height 7
click at [978, 369] on textarea "disableFilingTransmissionsForFailedValidations: Boolean!" at bounding box center [1058, 366] width 273 height 21
click at [817, 127] on div "If Non Production equals Then Default ＋ Rule" at bounding box center [604, 167] width 595 height 202
